Goal: Ask a question

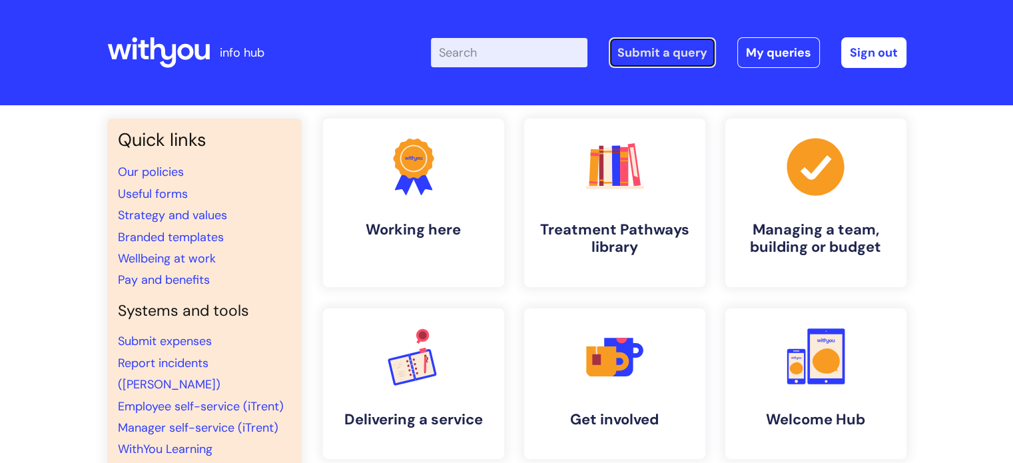
click at [679, 55] on link "Submit a query" at bounding box center [662, 52] width 107 height 31
click at [669, 57] on link "Submit a query" at bounding box center [662, 52] width 107 height 31
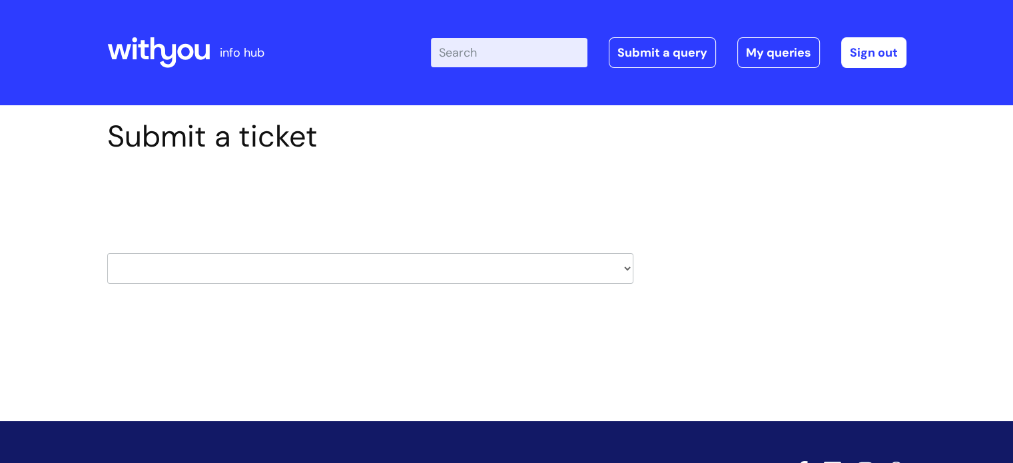
click at [623, 265] on select "HR / People IT and Support Clinical Drug Alerts Finance Accounts Data Support T…" at bounding box center [370, 268] width 526 height 31
select select "it_and_support"
click at [107, 253] on select "HR / People IT and Support Clinical Drug Alerts Finance Accounts Data Support T…" at bounding box center [370, 268] width 526 height 31
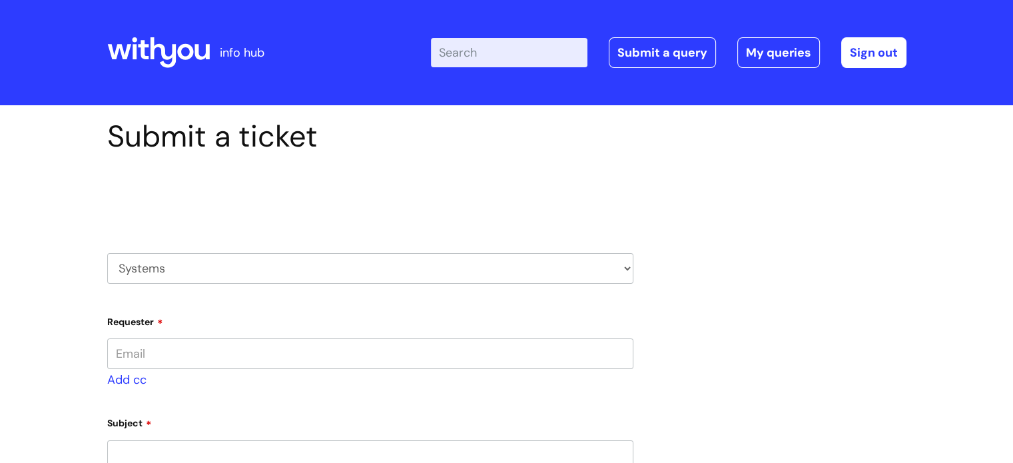
type input "[PERSON_NAME][EMAIL_ADDRESS][PERSON_NAME][DOMAIN_NAME]"
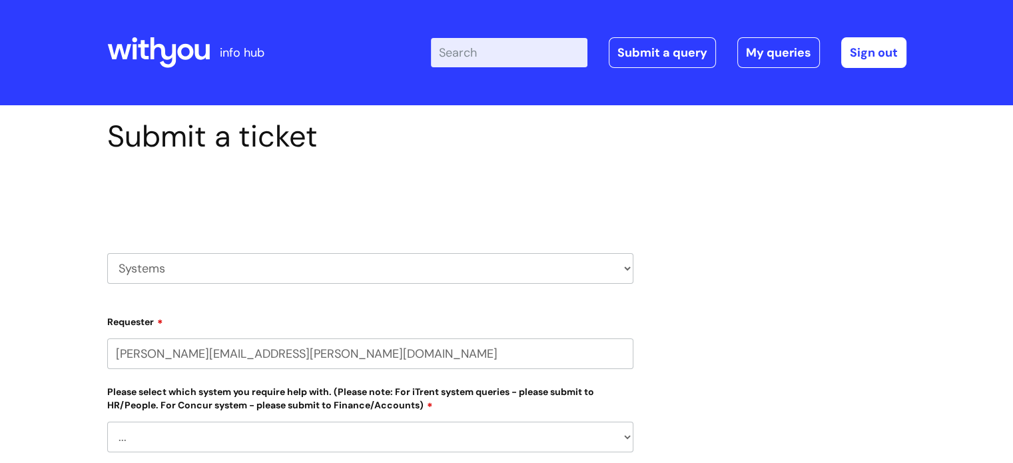
select select "80004286530"
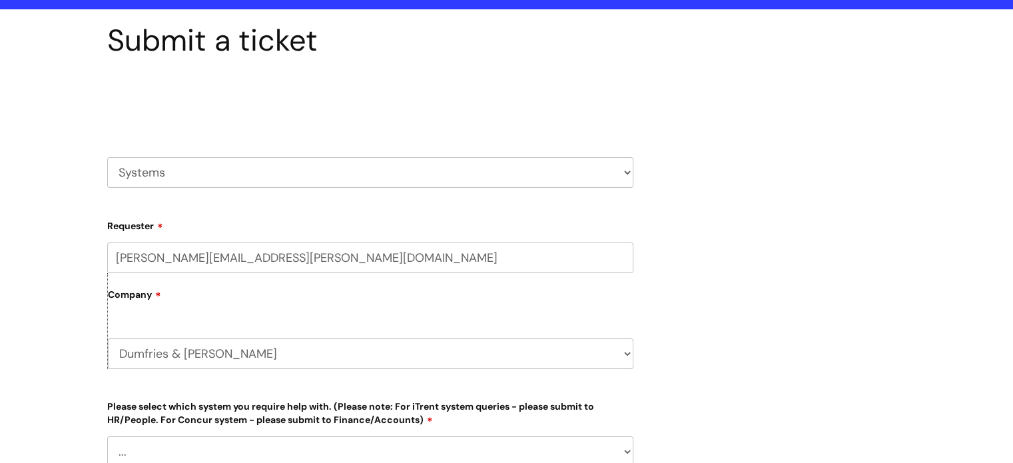
scroll to position [96, 0]
